Goal: Task Accomplishment & Management: Use online tool/utility

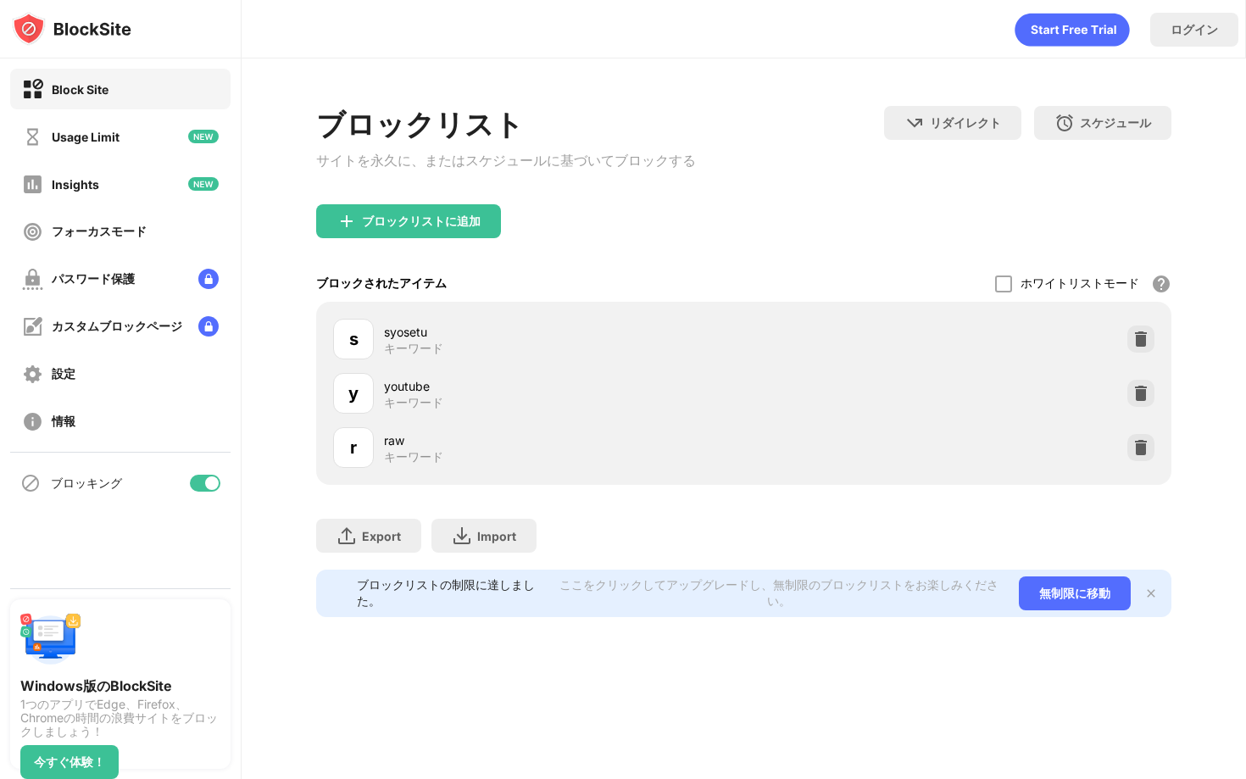
click at [608, 265] on div "ブロックリストに追加" at bounding box center [744, 234] width 856 height 61
click at [1134, 399] on img at bounding box center [1141, 393] width 17 height 17
